Goal: Check status

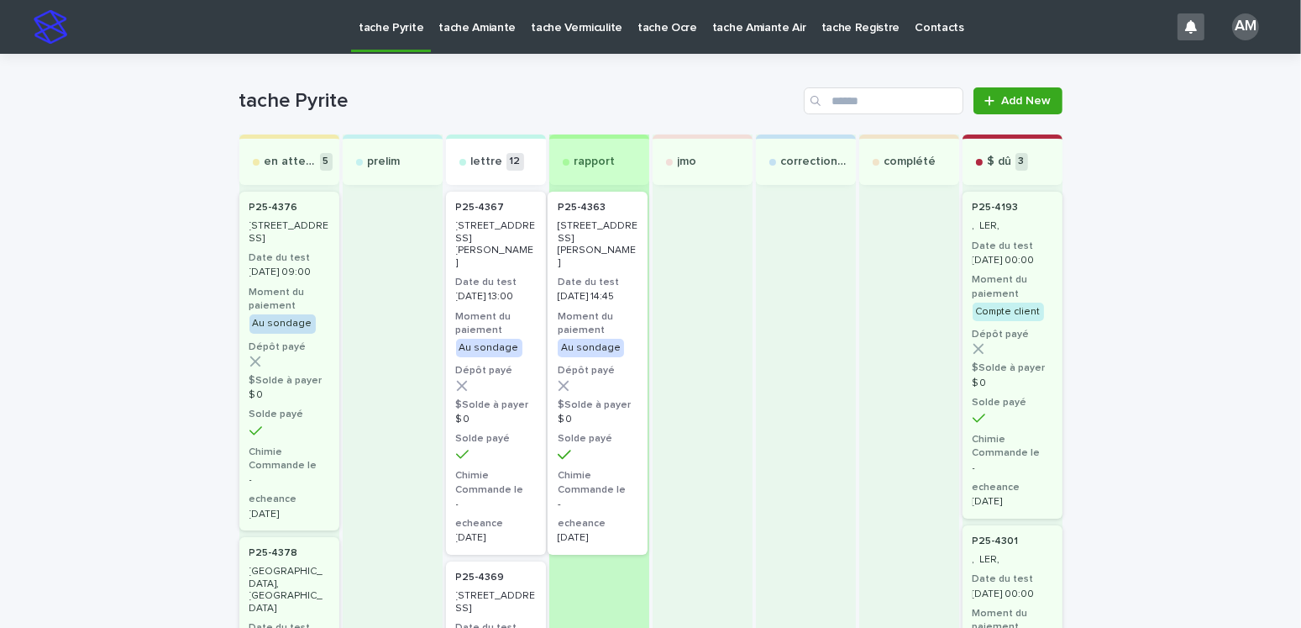
drag, startPoint x: 476, startPoint y: 263, endPoint x: 595, endPoint y: 263, distance: 118.5
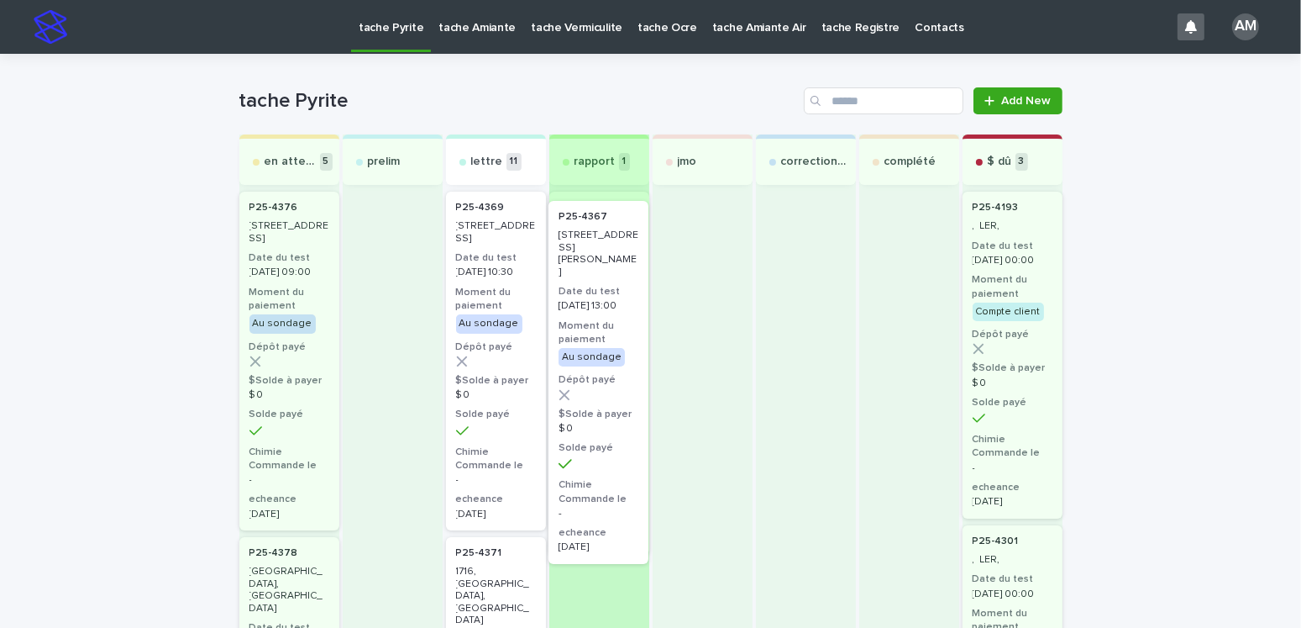
drag, startPoint x: 476, startPoint y: 284, endPoint x: 591, endPoint y: 295, distance: 115.6
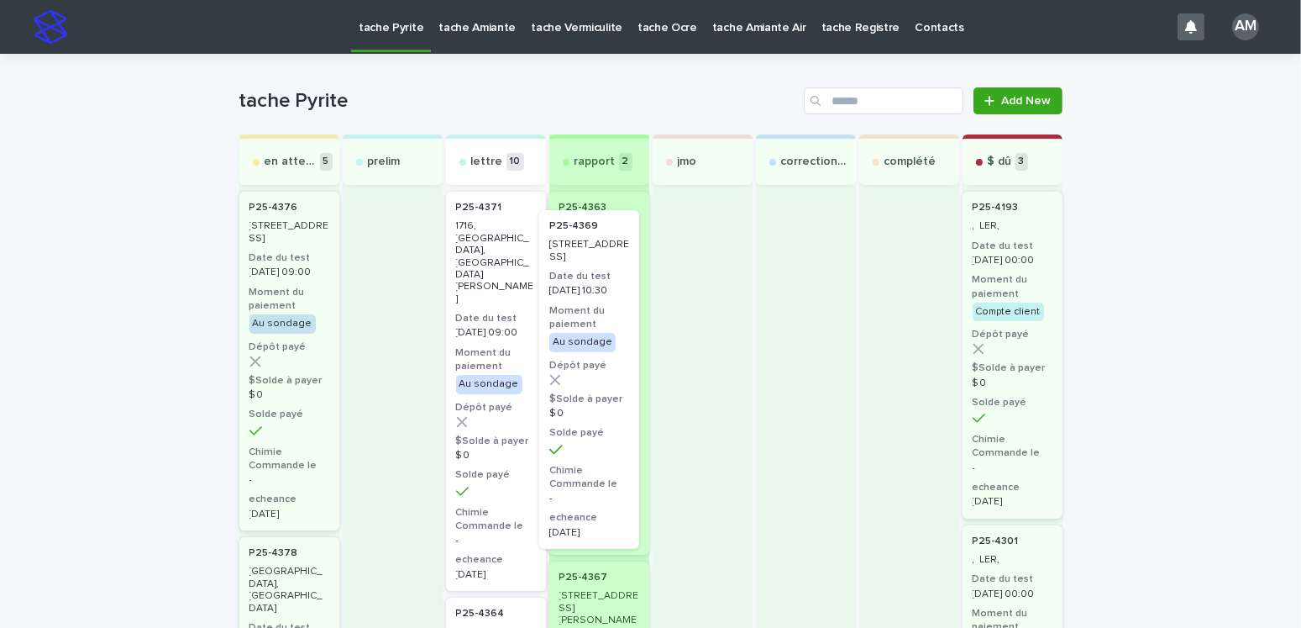
drag, startPoint x: 483, startPoint y: 313, endPoint x: 588, endPoint y: 331, distance: 106.6
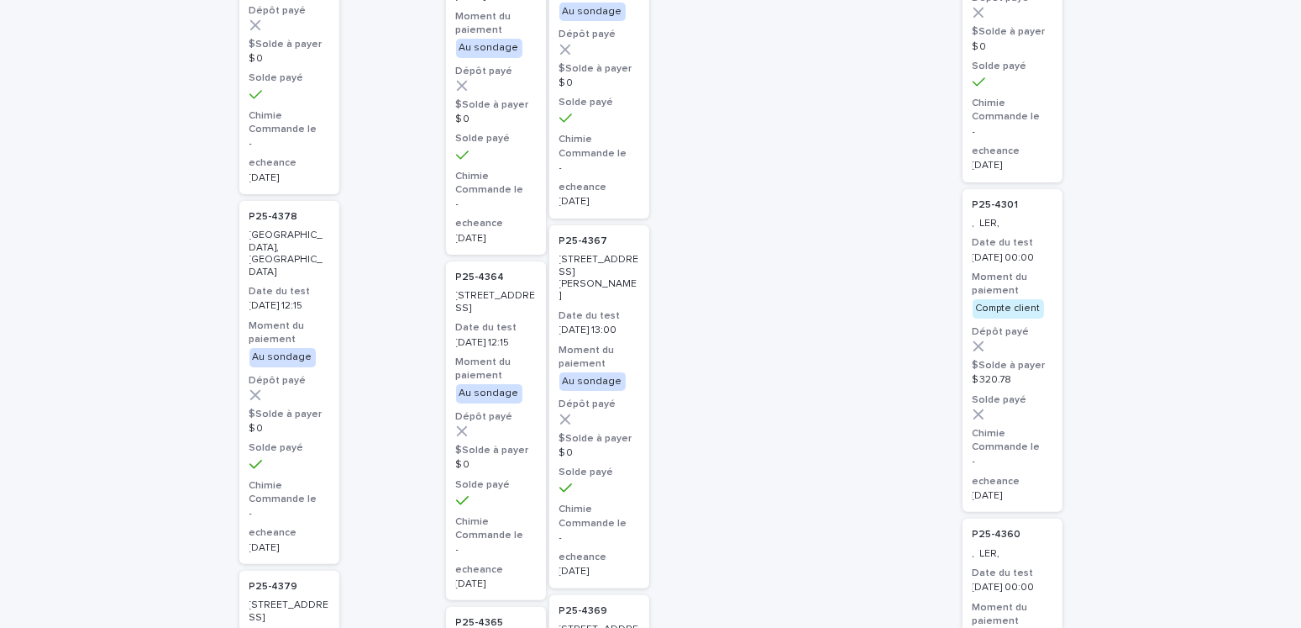
scroll to position [84, 0]
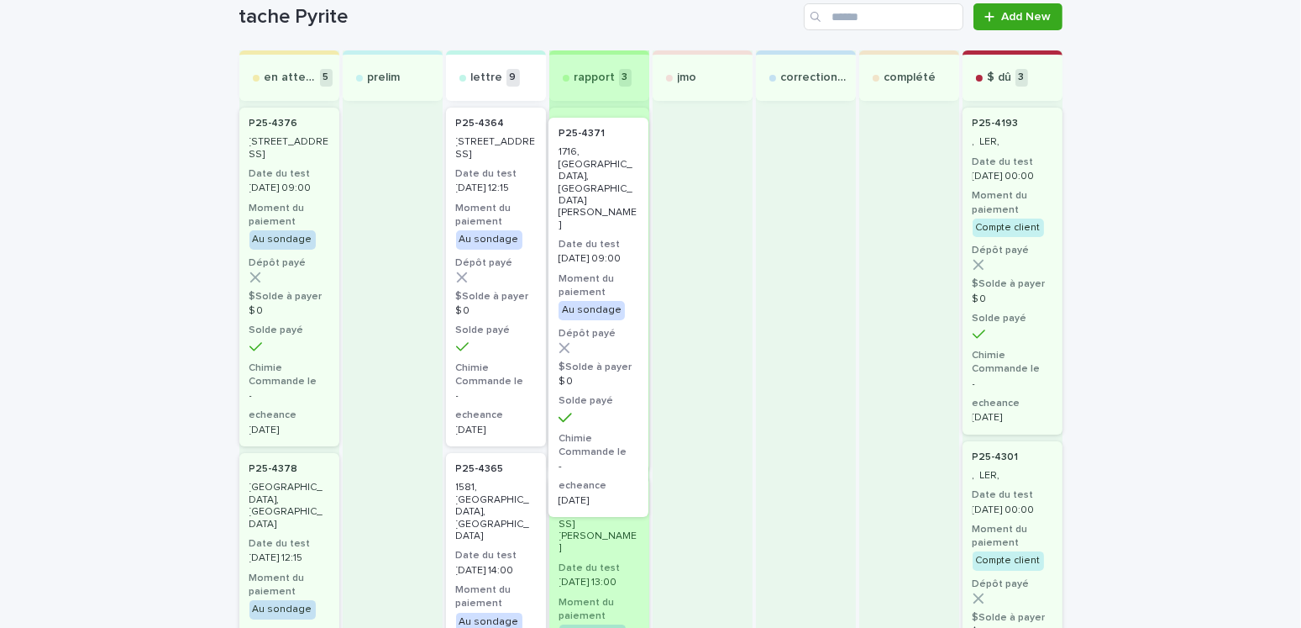
drag, startPoint x: 477, startPoint y: 205, endPoint x: 591, endPoint y: 215, distance: 114.7
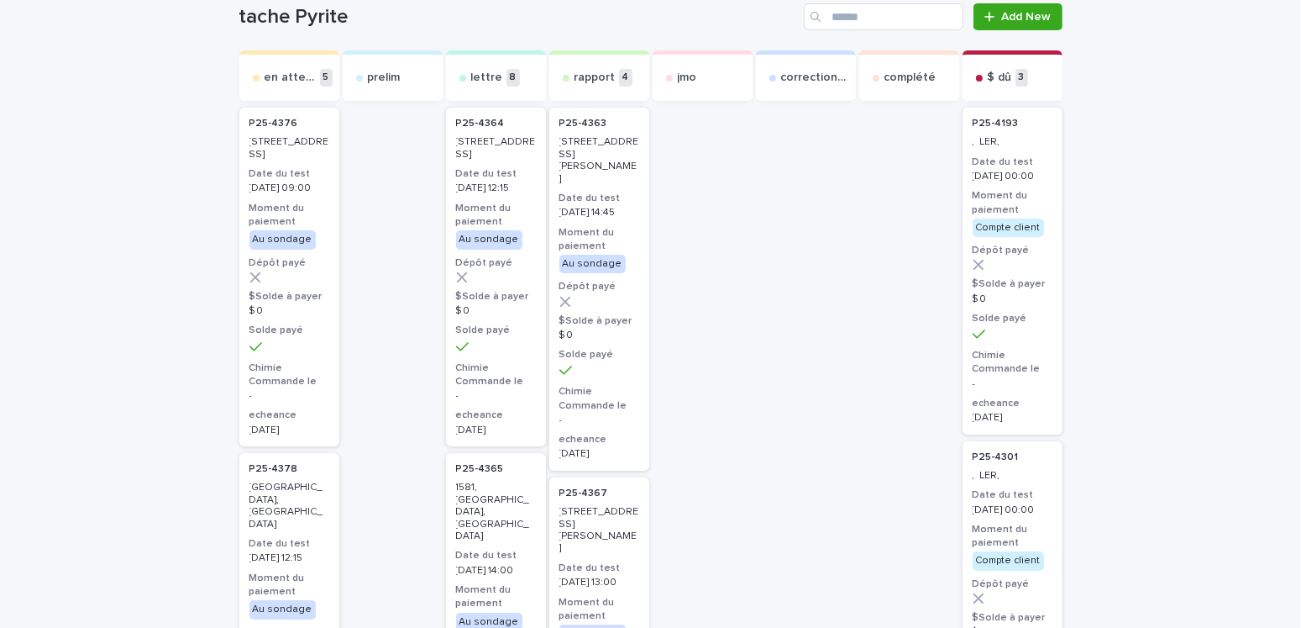
scroll to position [0, 0]
